Goal: Information Seeking & Learning: Learn about a topic

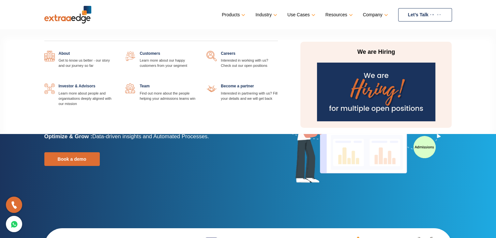
click at [278, 51] on link at bounding box center [278, 51] width 0 height 0
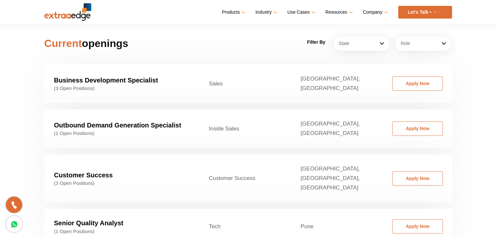
scroll to position [1007, 0]
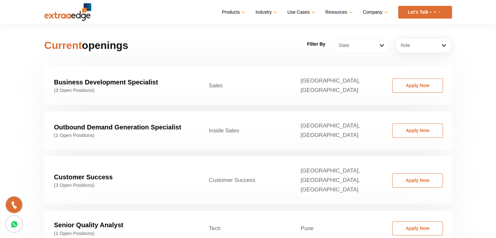
click at [373, 38] on link "State" at bounding box center [361, 45] width 57 height 15
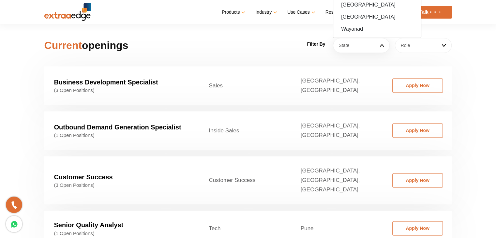
click at [404, 39] on link "Role" at bounding box center [423, 45] width 57 height 15
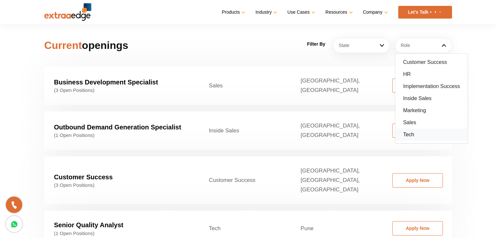
click at [412, 129] on link "Tech" at bounding box center [432, 135] width 72 height 12
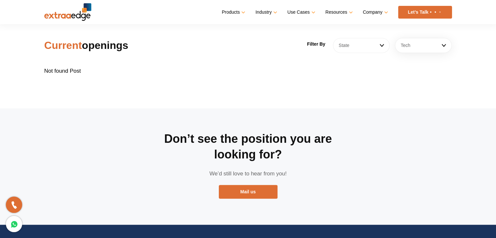
click at [359, 39] on link "State" at bounding box center [361, 45] width 57 height 15
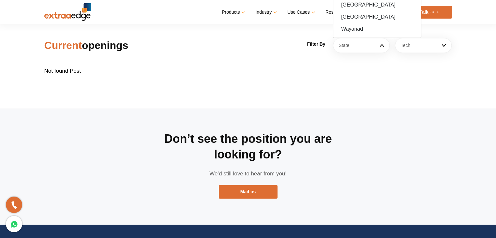
click at [280, 60] on table "Not found Post" at bounding box center [248, 71] width 408 height 23
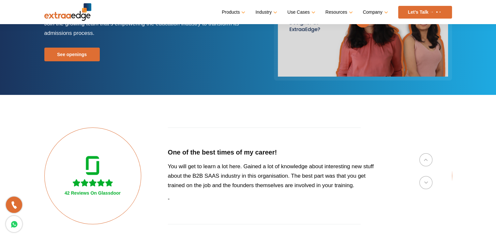
scroll to position [0, 0]
